Goal: Find specific page/section: Find specific page/section

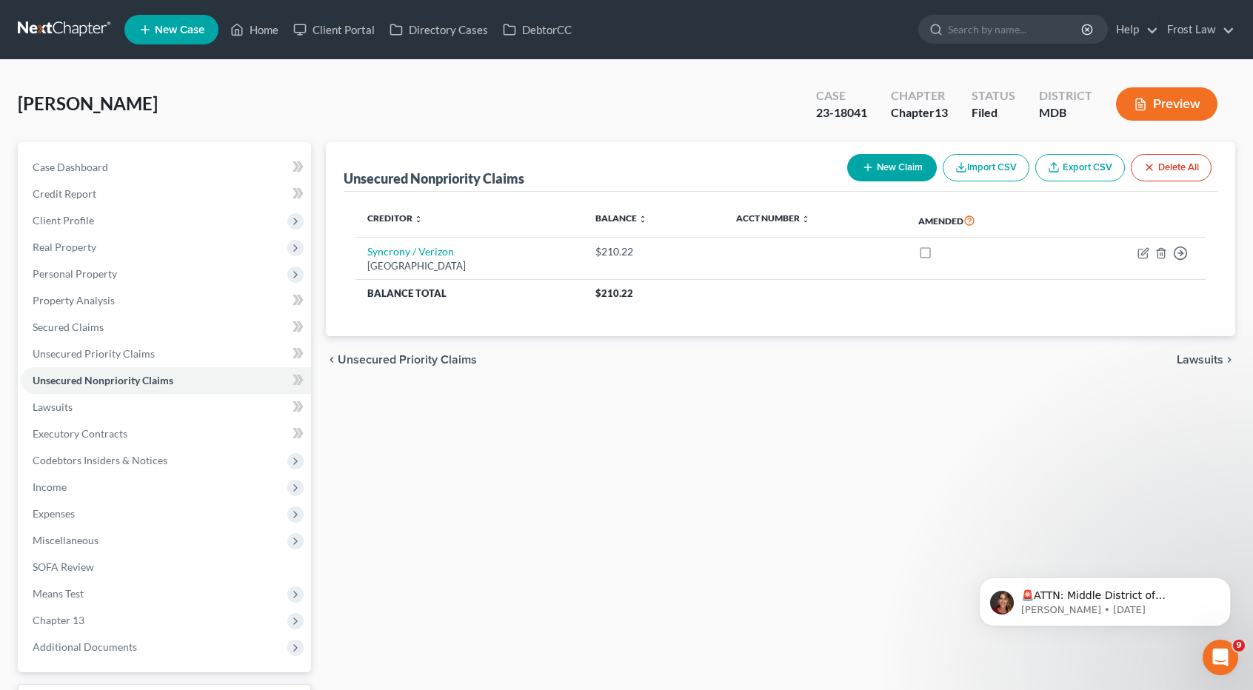
click at [65, 28] on link at bounding box center [65, 29] width 95 height 27
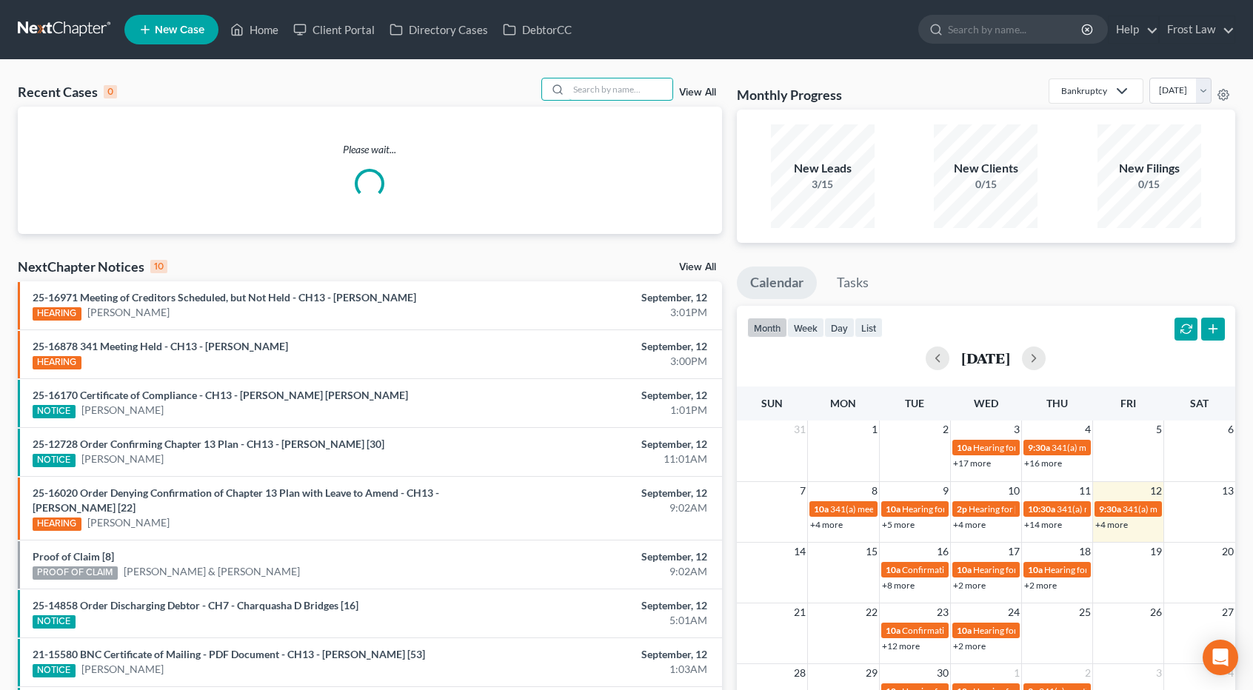
click at [597, 85] on input "search" at bounding box center [621, 89] width 104 height 21
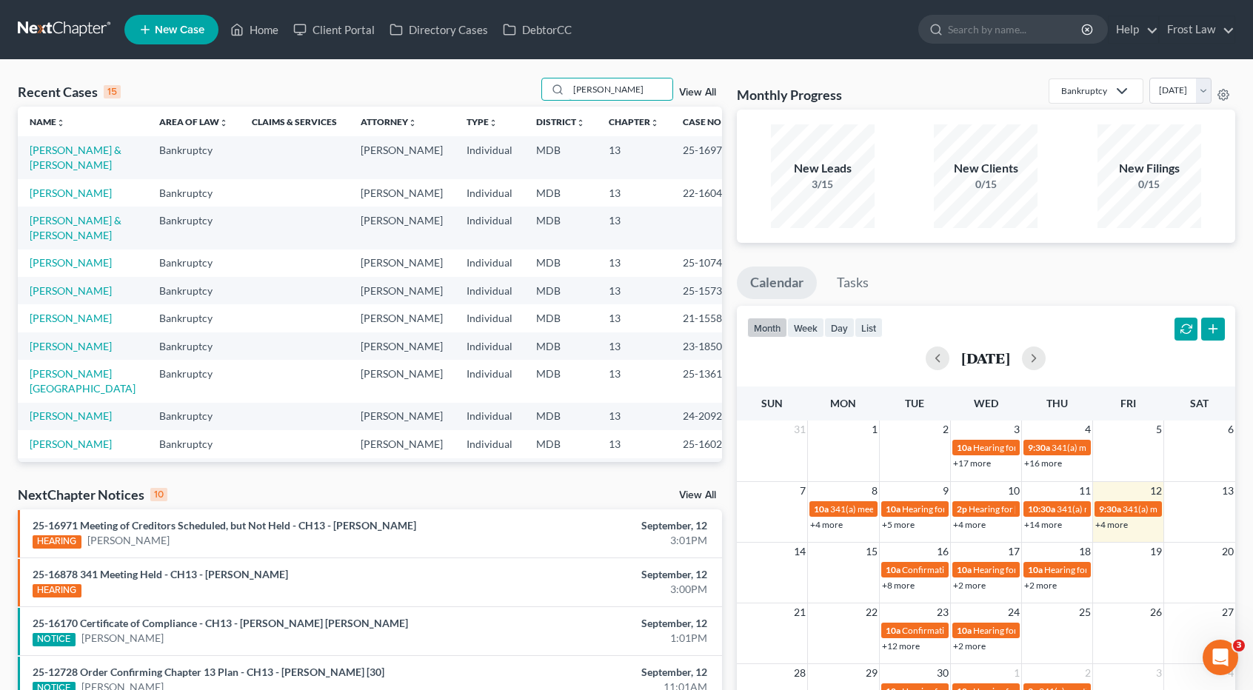
type input "[PERSON_NAME]"
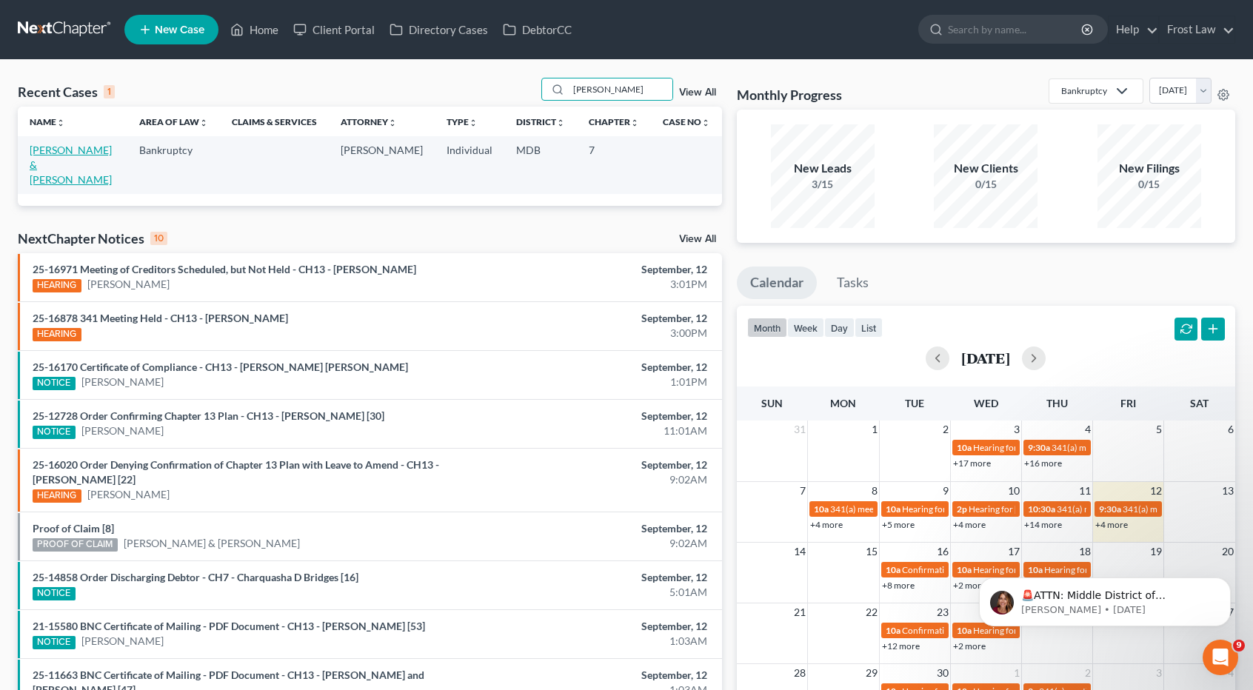
click at [108, 149] on link "[PERSON_NAME] & [PERSON_NAME]" at bounding box center [71, 165] width 82 height 42
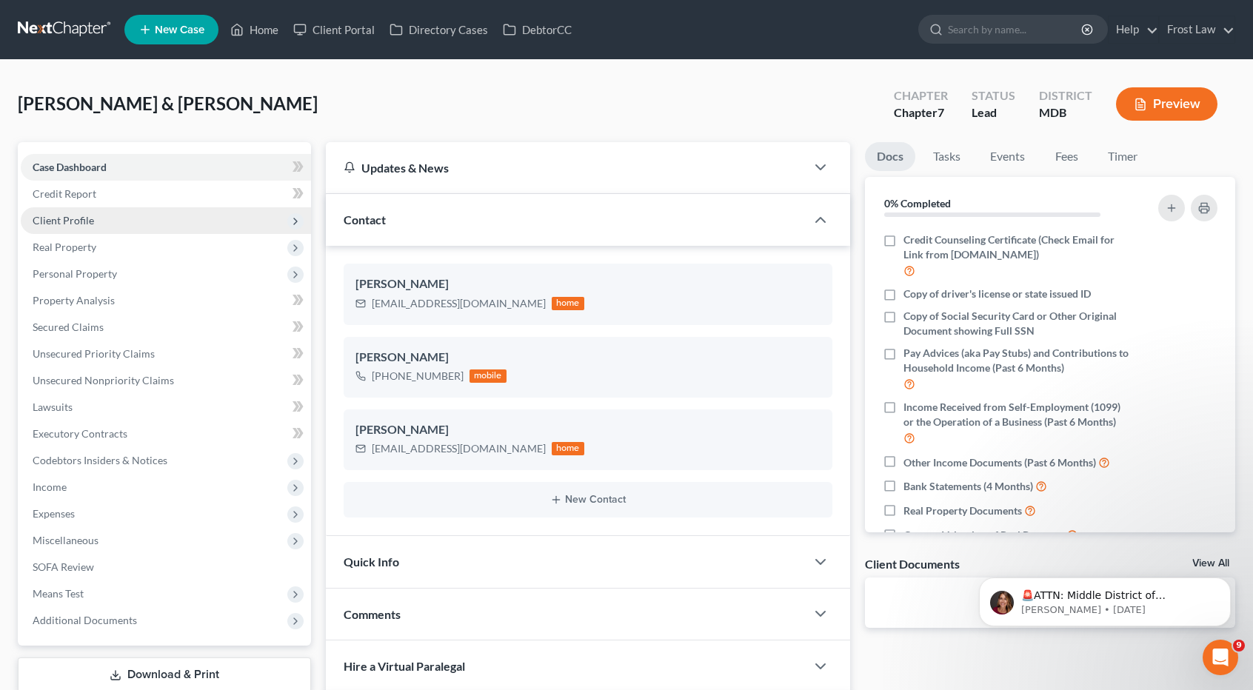
click at [112, 213] on span "Client Profile" at bounding box center [166, 220] width 290 height 27
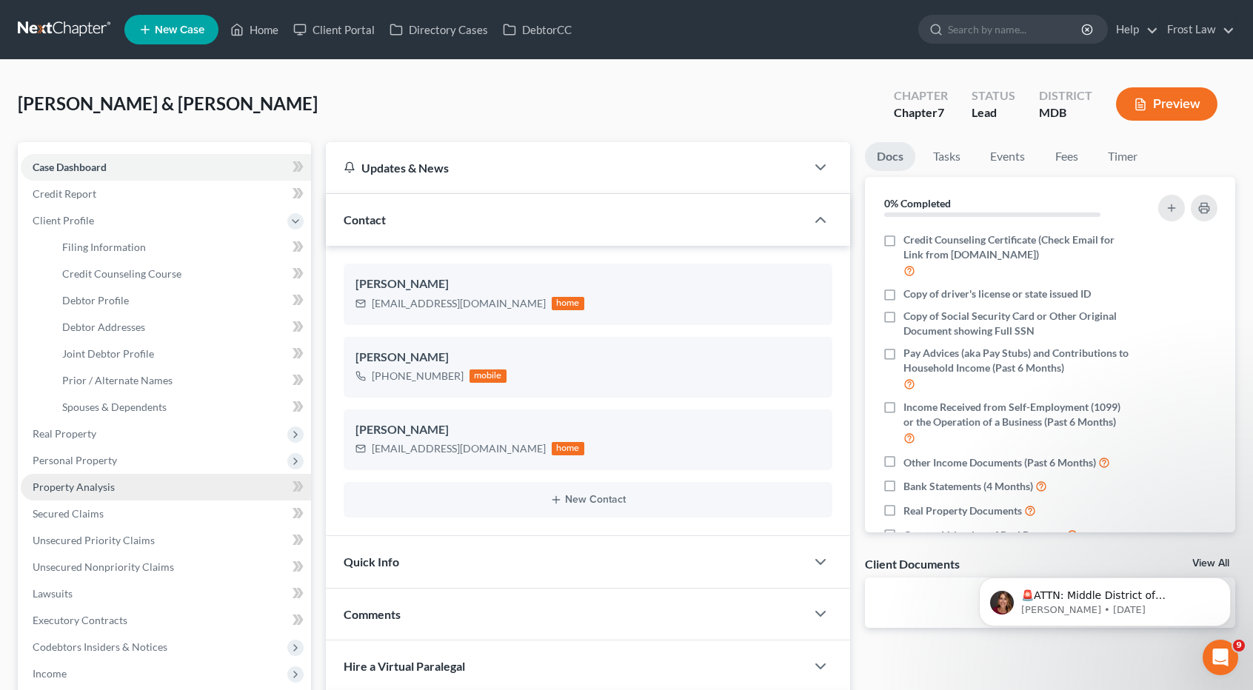
click at [96, 485] on span "Property Analysis" at bounding box center [74, 487] width 82 height 13
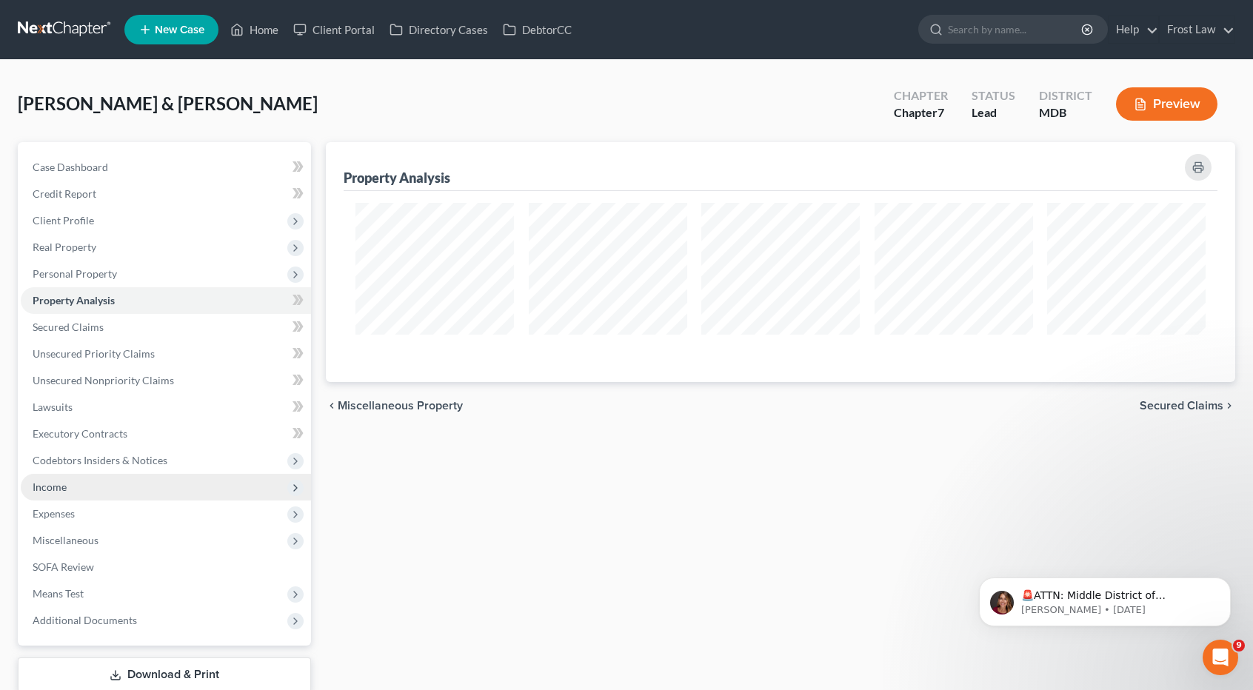
scroll to position [239, 910]
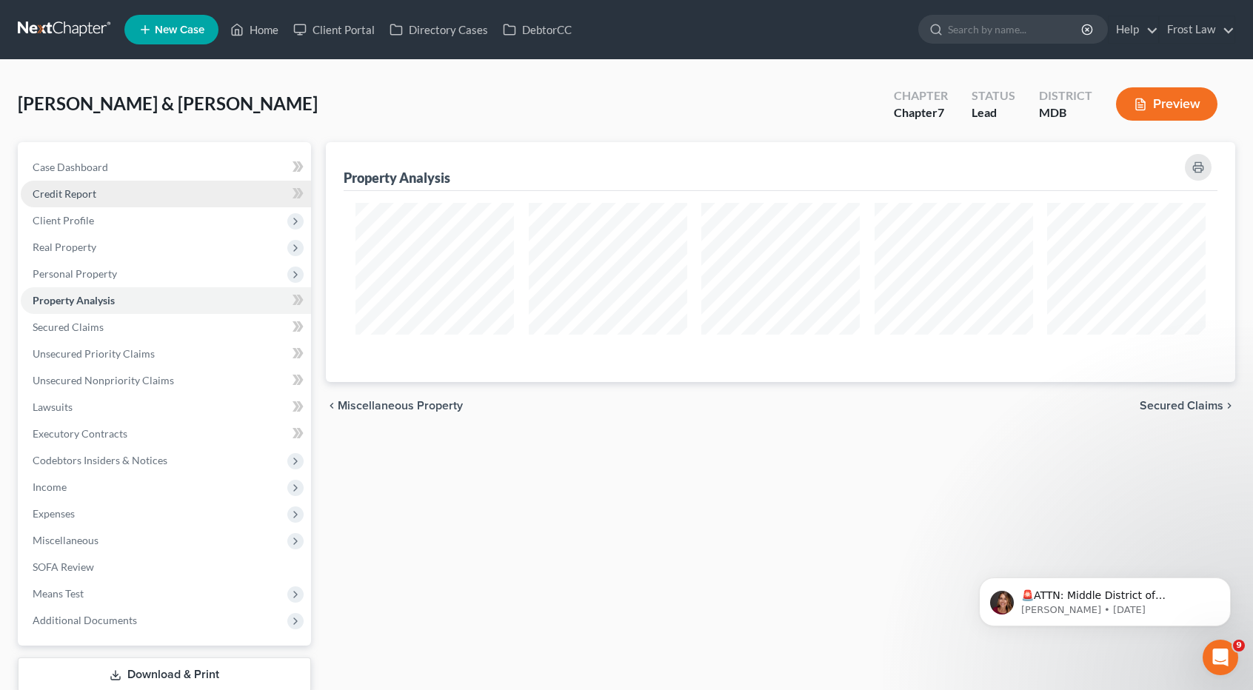
click at [68, 202] on link "Credit Report" at bounding box center [166, 194] width 290 height 27
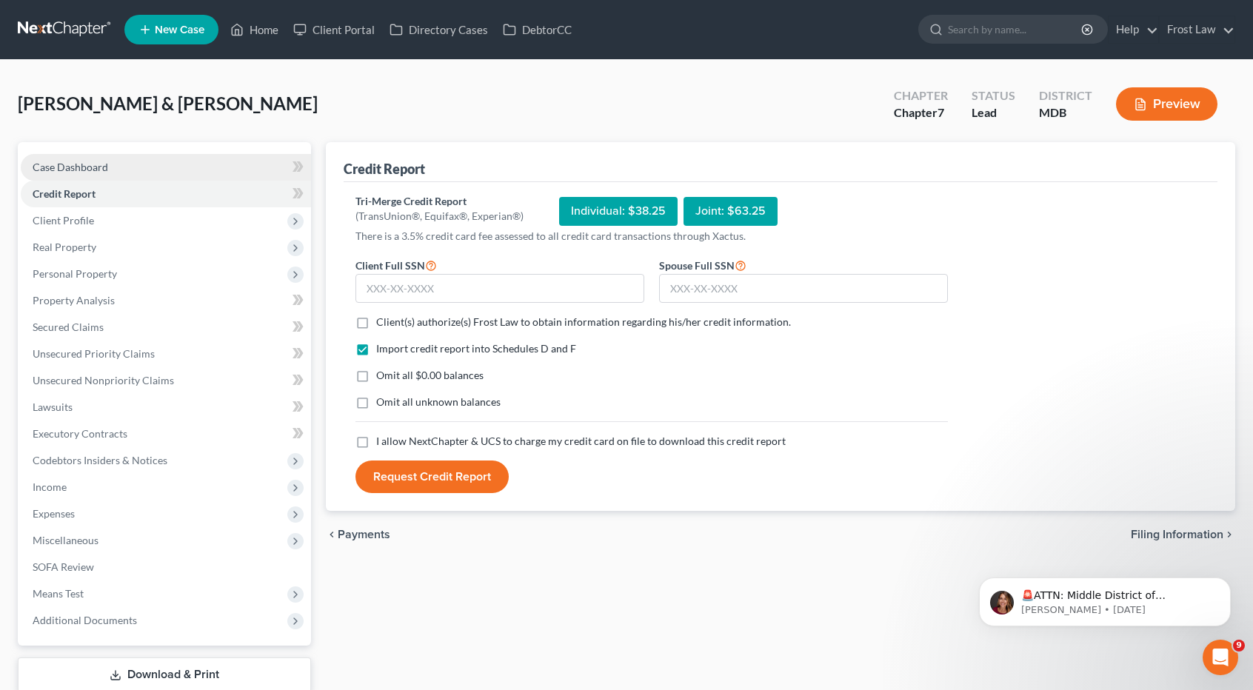
click at [79, 161] on span "Case Dashboard" at bounding box center [71, 167] width 76 height 13
